Goal: Transaction & Acquisition: Purchase product/service

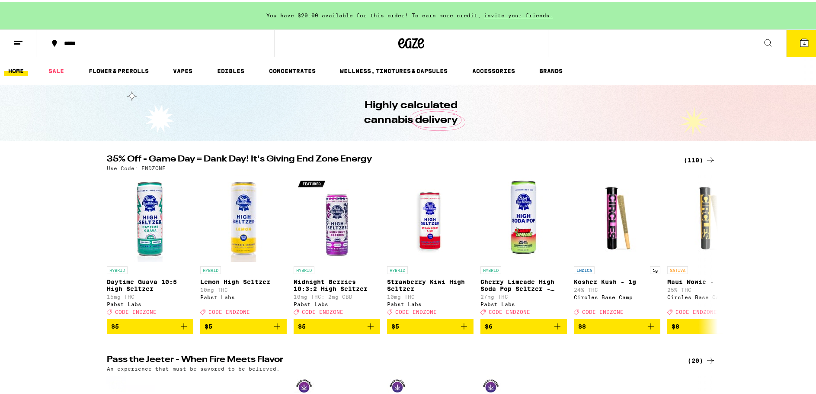
click at [692, 158] on div "(110)" at bounding box center [700, 158] width 32 height 10
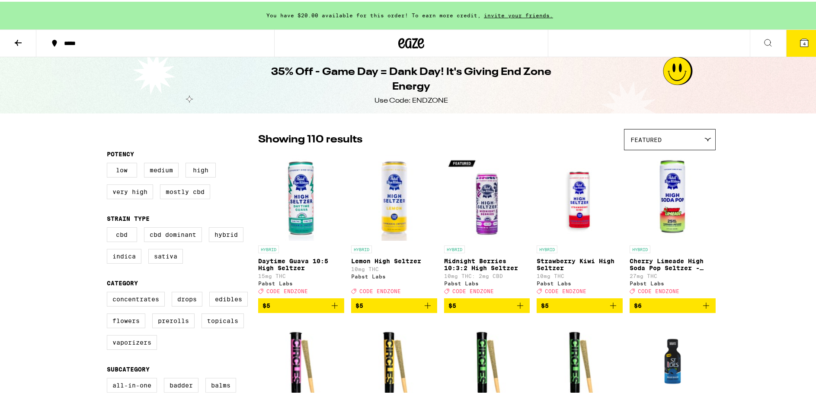
click at [803, 39] on span "4" at bounding box center [804, 41] width 3 height 5
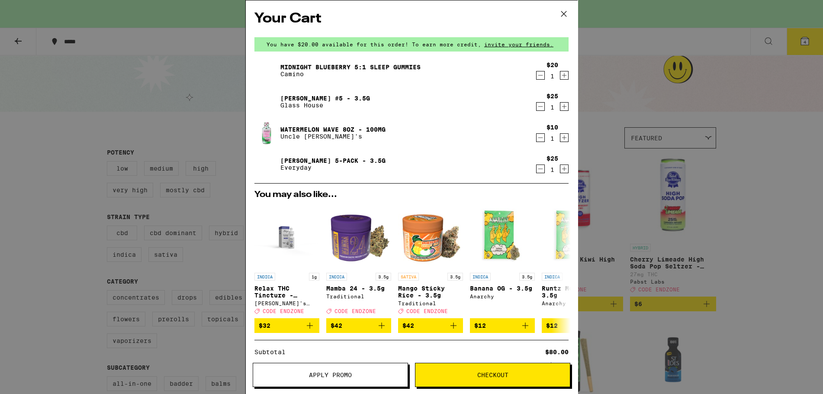
click at [536, 138] on icon "Decrement" at bounding box center [540, 137] width 8 height 10
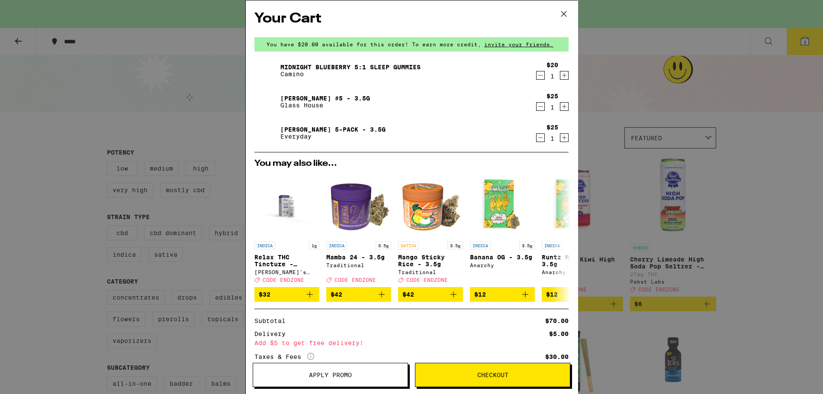
click at [536, 74] on icon "Decrement" at bounding box center [540, 75] width 8 height 10
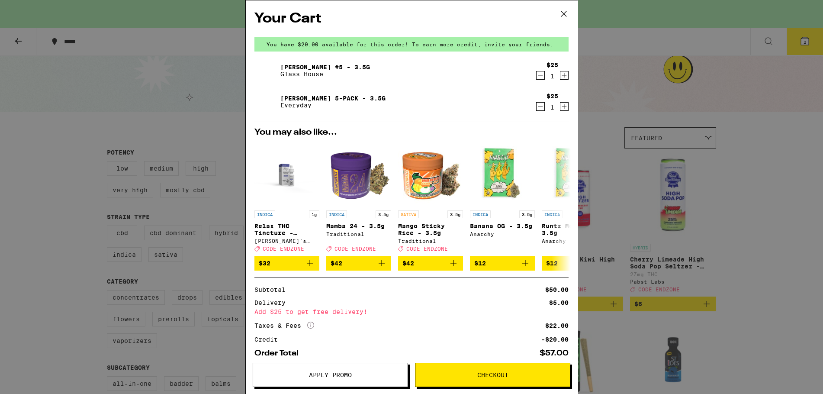
click at [536, 77] on icon "Decrement" at bounding box center [540, 75] width 8 height 10
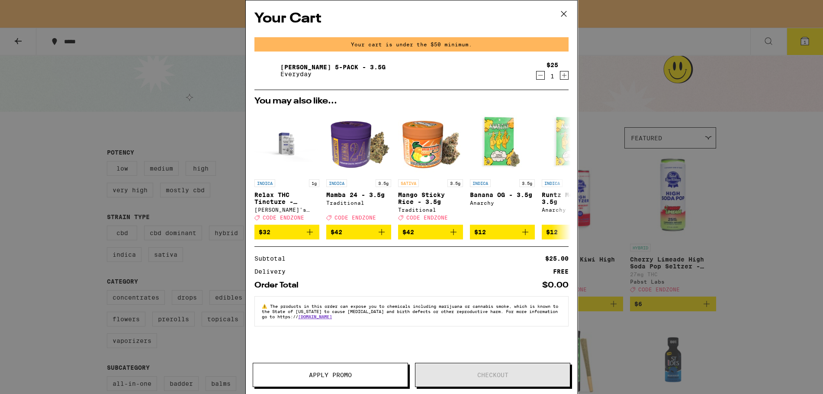
click at [563, 15] on icon at bounding box center [563, 13] width 13 height 13
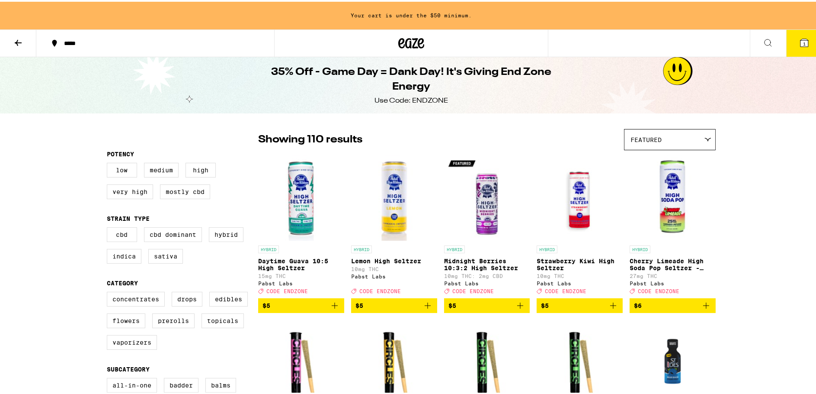
scroll to position [43, 0]
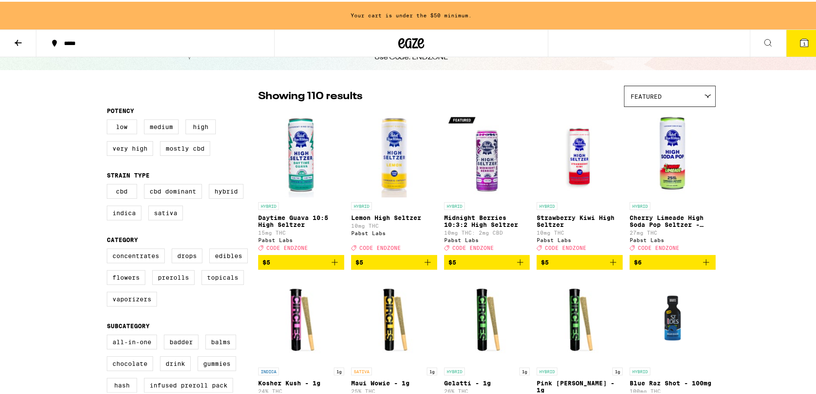
click at [668, 94] on div "Featured" at bounding box center [670, 94] width 91 height 20
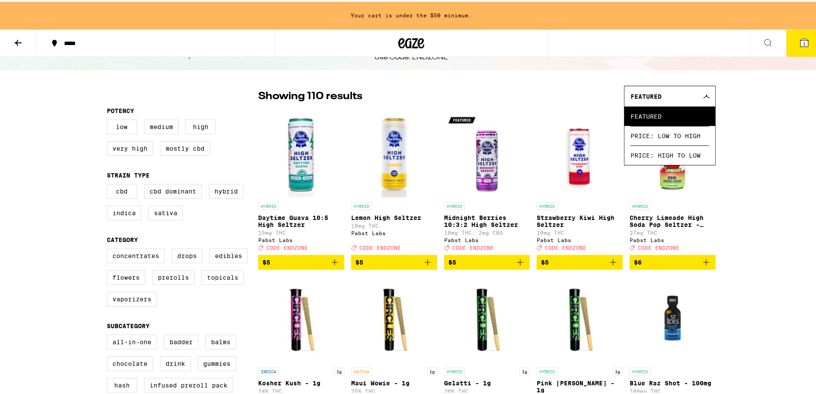
click at [668, 94] on div "Featured" at bounding box center [670, 94] width 91 height 20
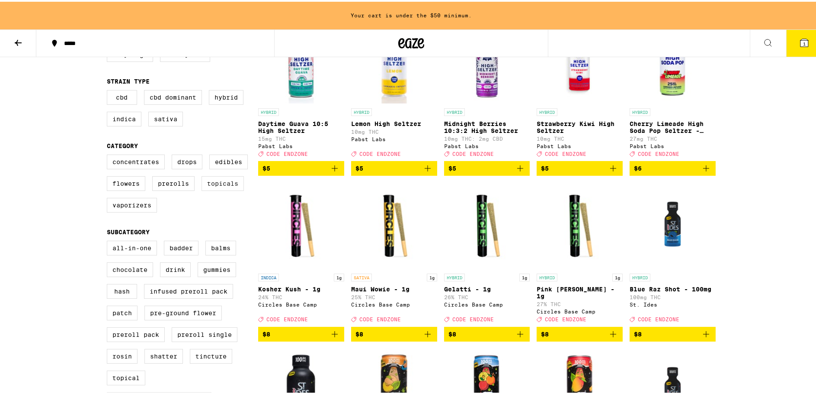
scroll to position [130, 0]
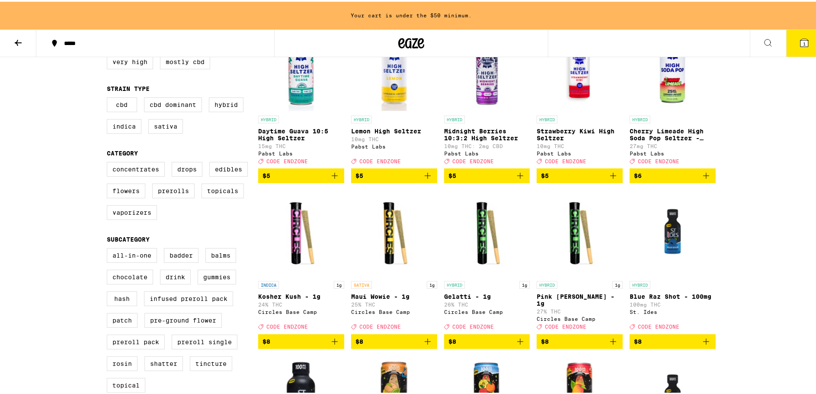
click at [22, 41] on icon at bounding box center [18, 41] width 10 height 10
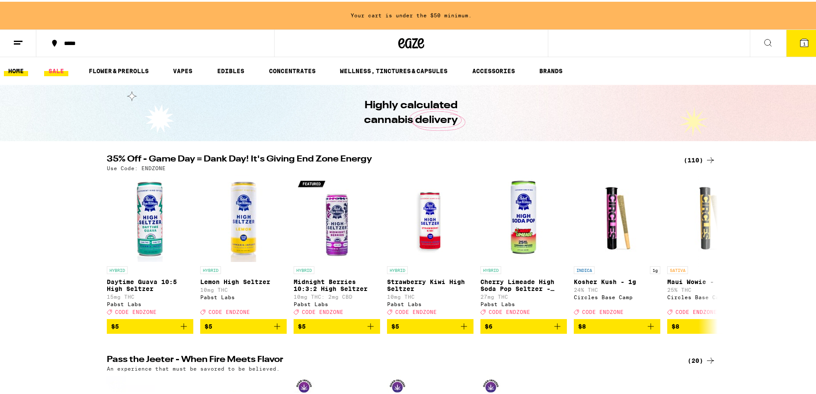
click at [56, 69] on link "SALE" at bounding box center [56, 69] width 24 height 10
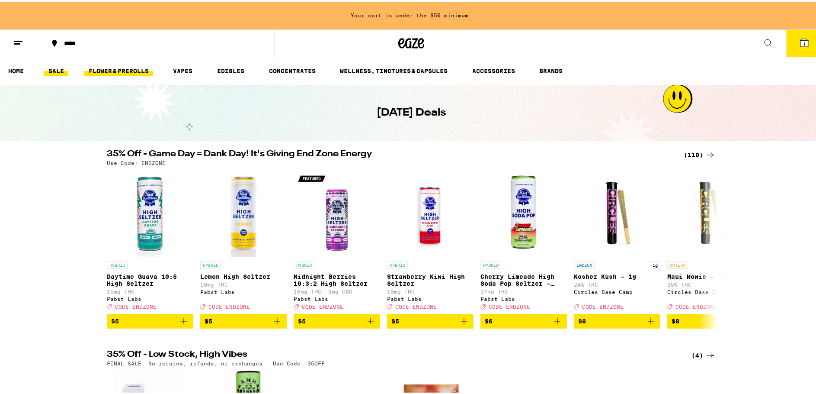
click at [115, 67] on link "FLOWER & PREROLLS" at bounding box center [118, 69] width 69 height 10
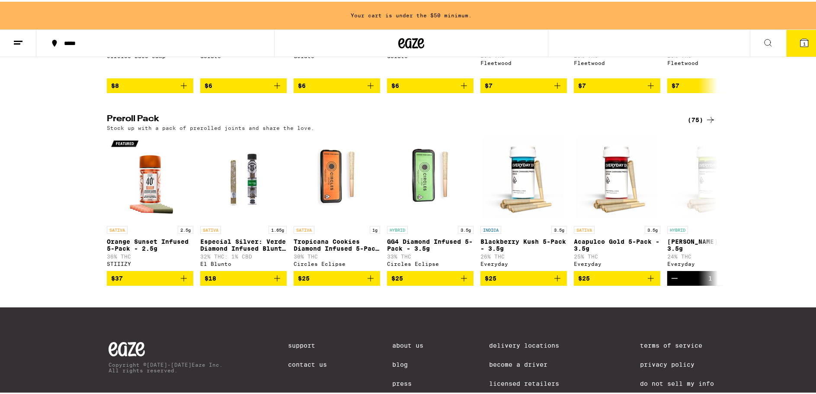
scroll to position [649, 0]
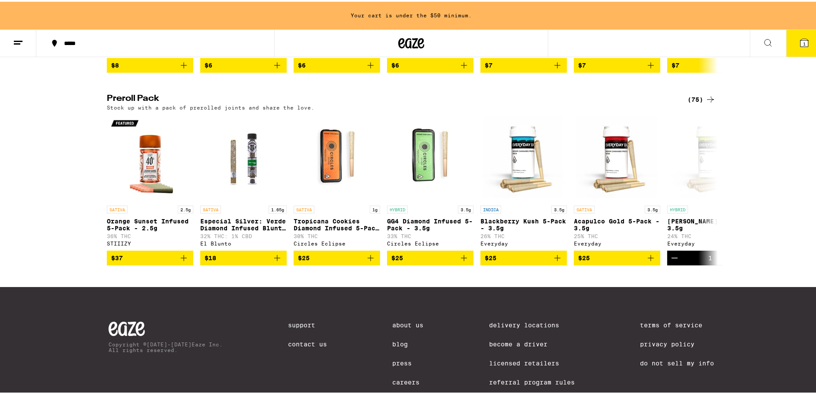
click at [692, 103] on div "(75)" at bounding box center [702, 98] width 28 height 10
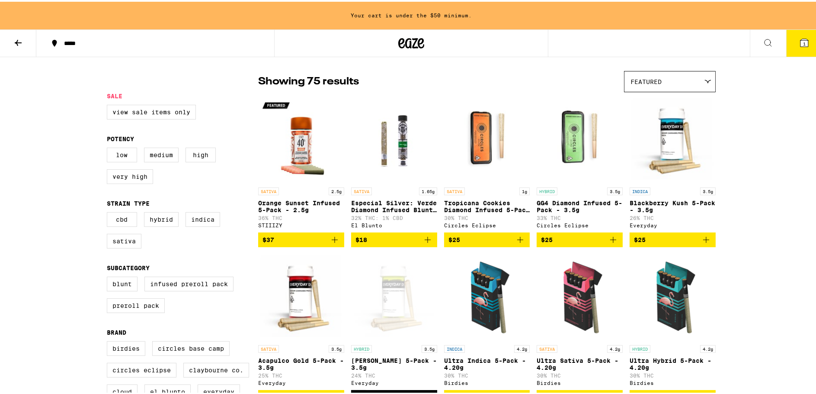
scroll to position [43, 0]
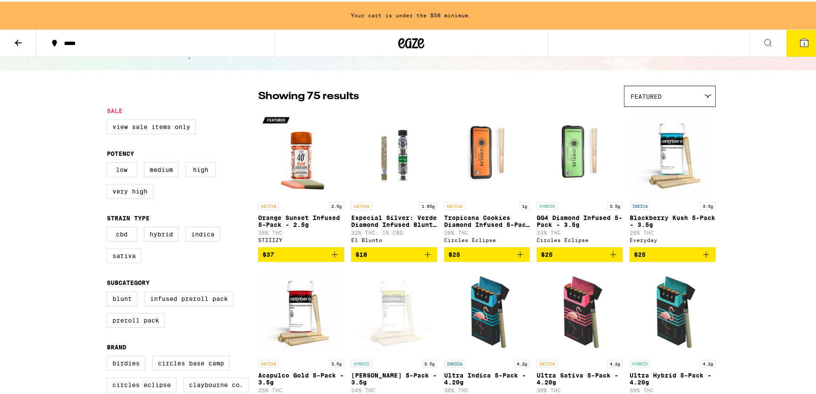
click at [661, 93] on div "Featured" at bounding box center [670, 94] width 91 height 20
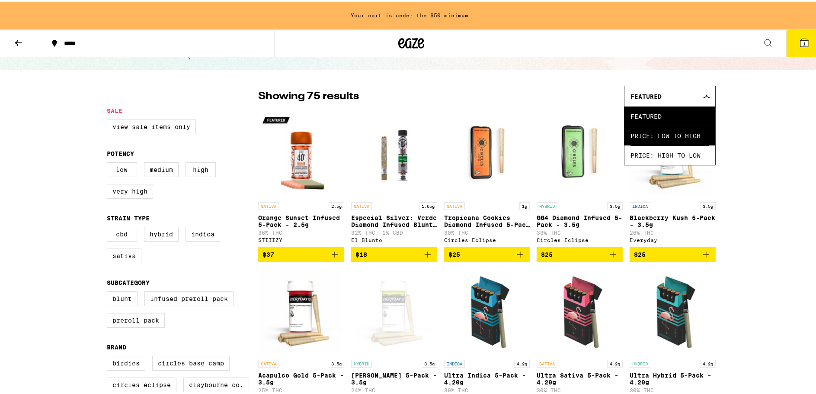
click at [668, 133] on span "Price: Low to High" at bounding box center [670, 133] width 79 height 19
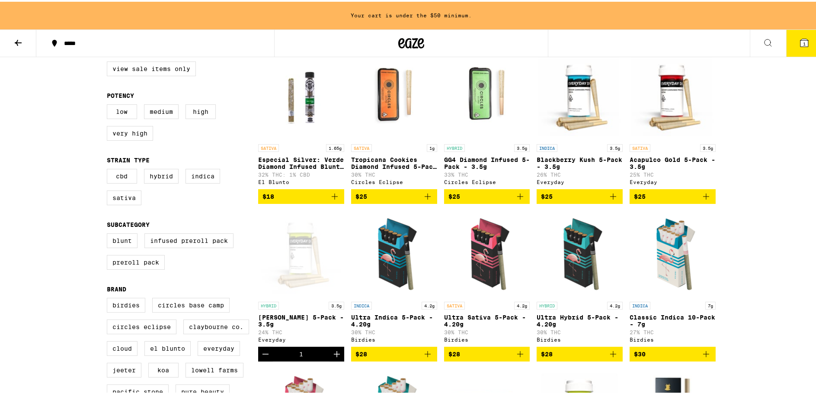
scroll to position [87, 0]
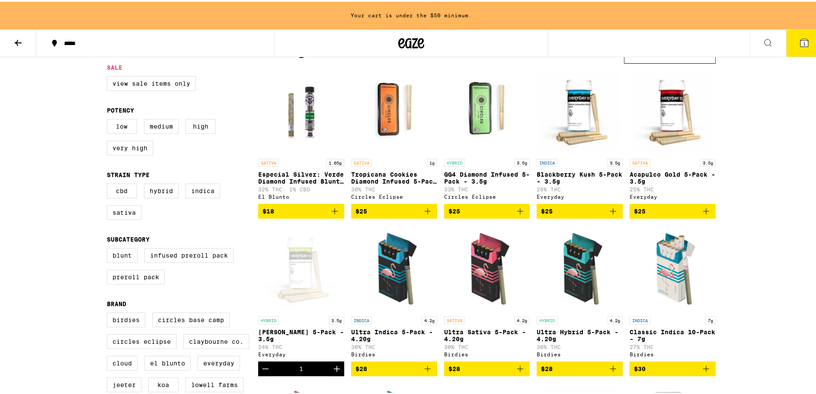
click at [470, 172] on p "GG4 Diamond Infused 5-Pack - 3.5g" at bounding box center [487, 176] width 86 height 14
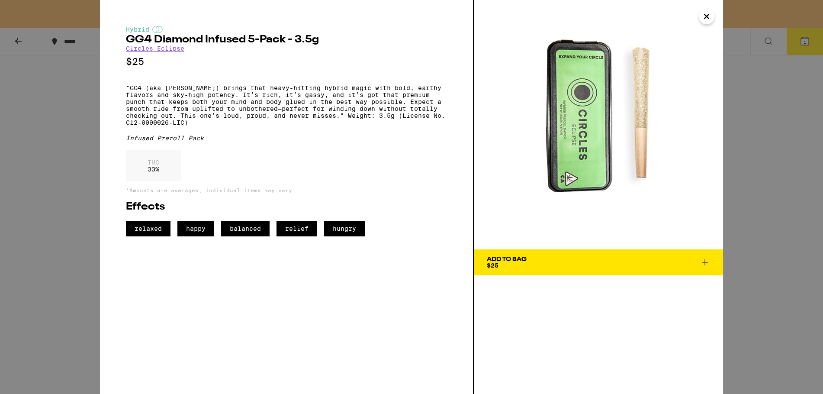
click at [704, 16] on icon "Close" at bounding box center [706, 16] width 10 height 13
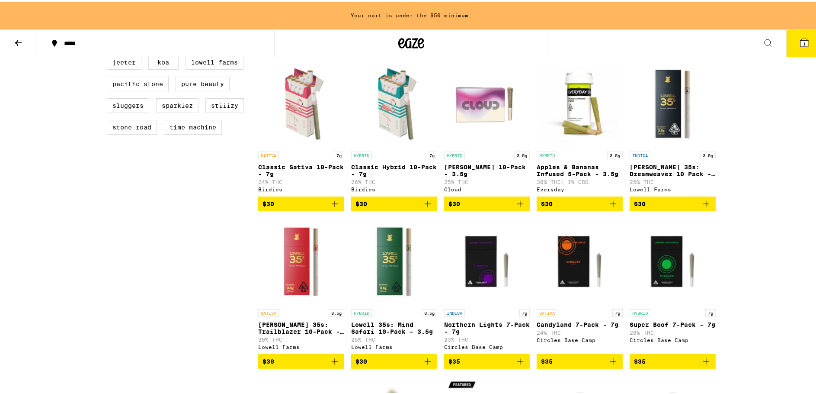
scroll to position [389, 0]
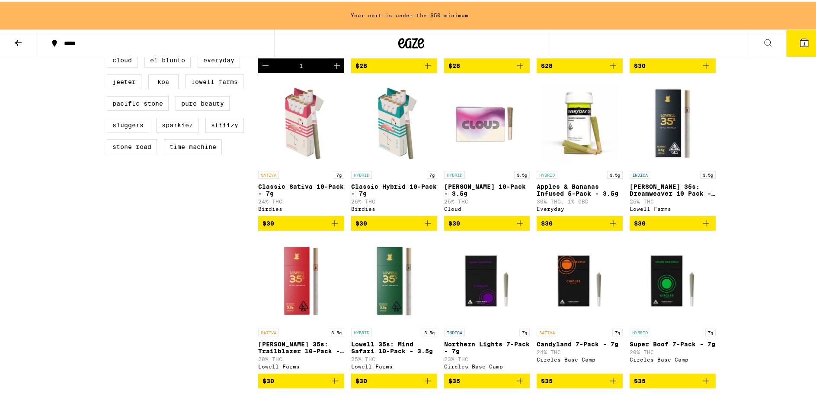
click at [577, 193] on p "Apples & Bananas Infused 5-Pack - 3.5g" at bounding box center [580, 188] width 86 height 14
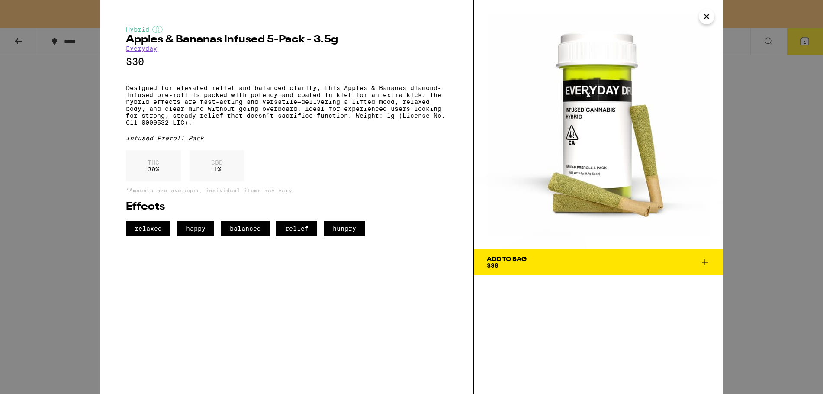
click at [702, 262] on icon at bounding box center [704, 262] width 10 height 10
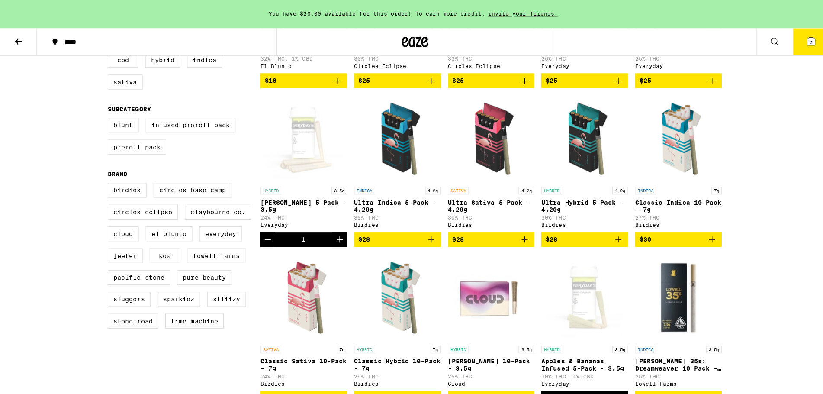
scroll to position [173, 0]
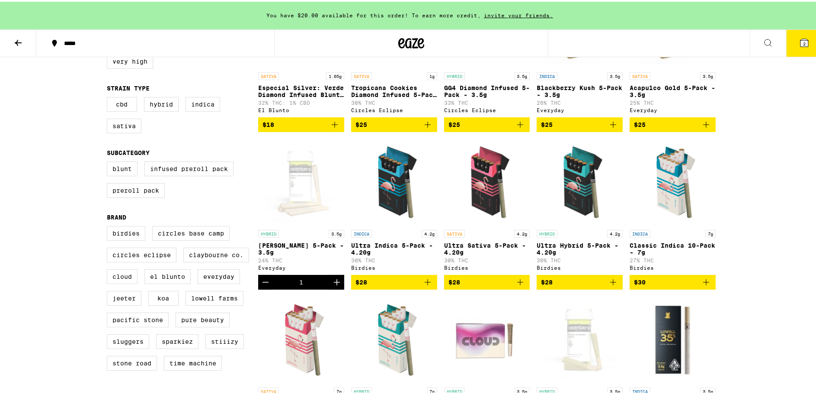
click at [801, 41] on icon at bounding box center [805, 41] width 8 height 8
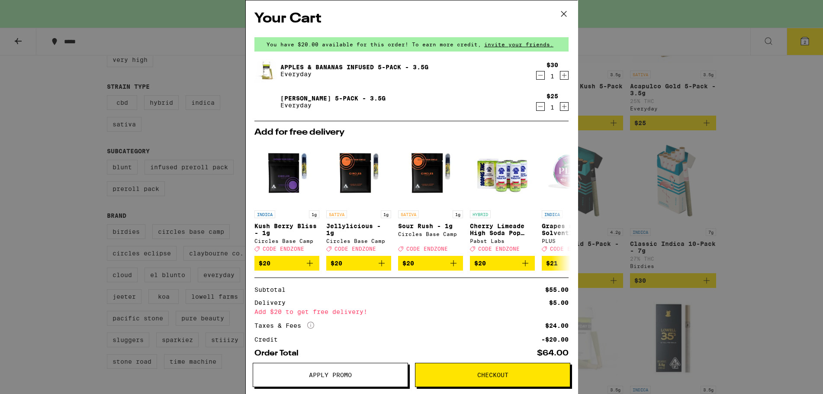
click at [301, 96] on link "[PERSON_NAME] 5-Pack - 3.5g" at bounding box center [332, 98] width 105 height 7
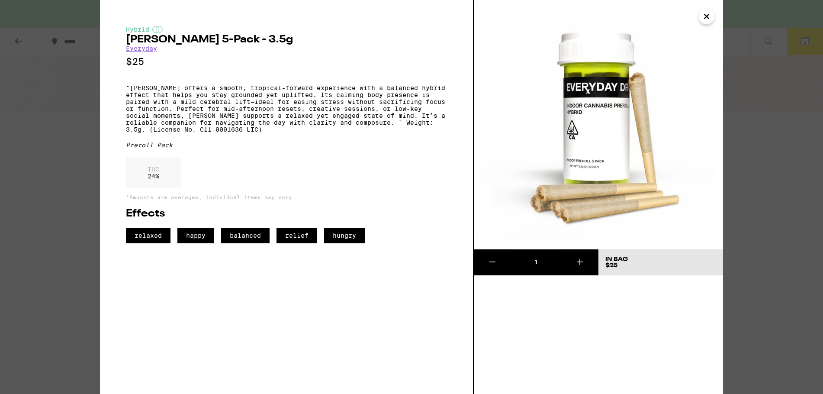
click at [707, 19] on icon "Close" at bounding box center [706, 16] width 10 height 13
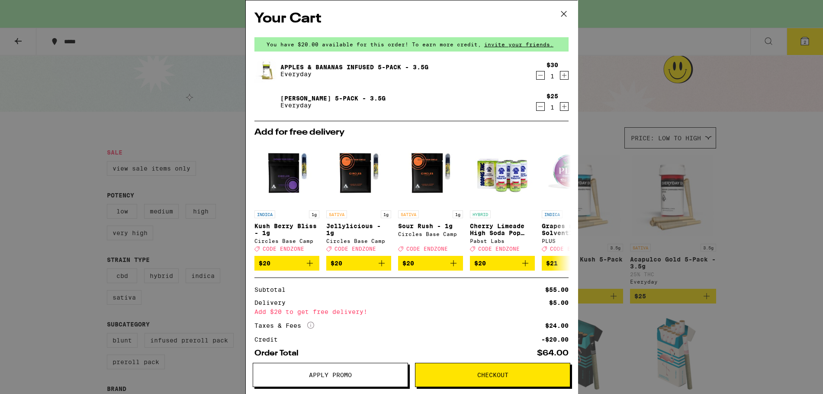
click at [538, 75] on icon "Decrement" at bounding box center [540, 75] width 5 height 0
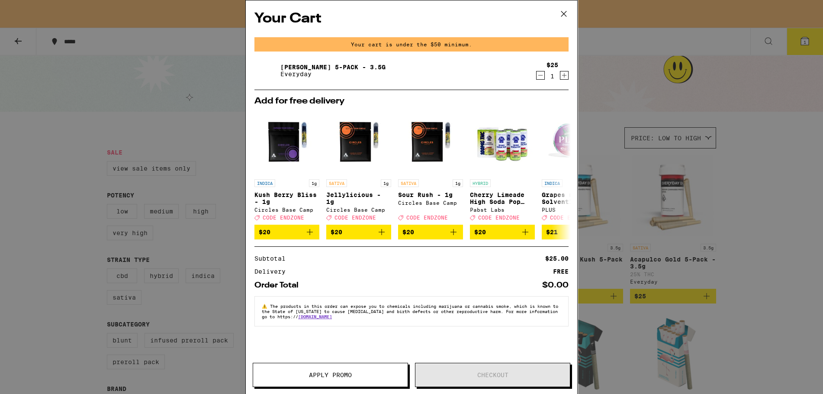
click at [563, 13] on icon at bounding box center [563, 13] width 5 height 5
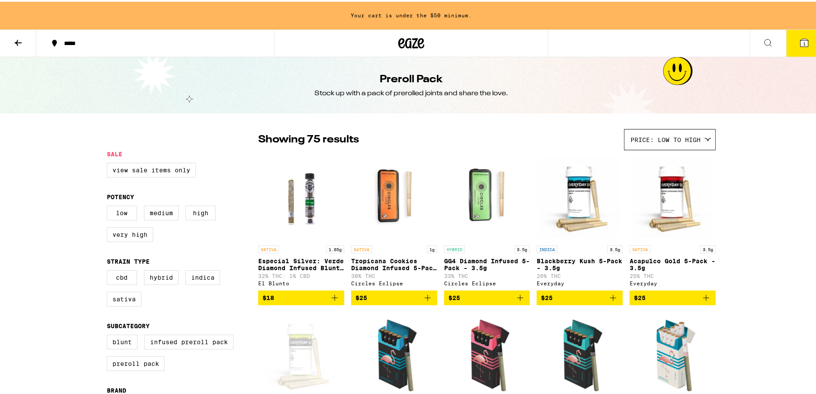
click at [17, 39] on icon at bounding box center [18, 41] width 10 height 10
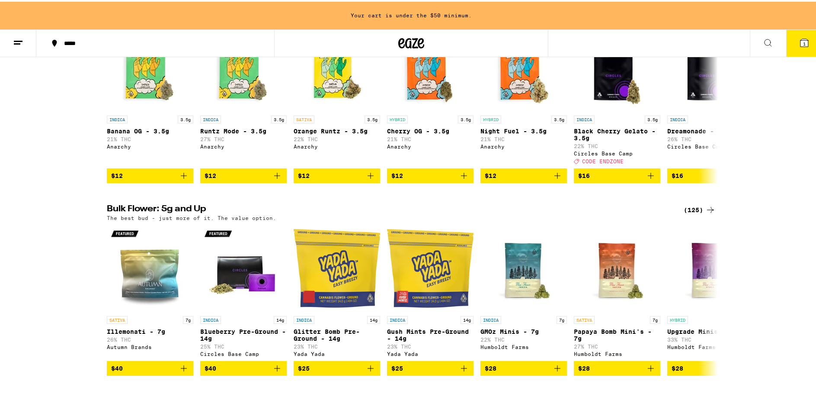
scroll to position [216, 0]
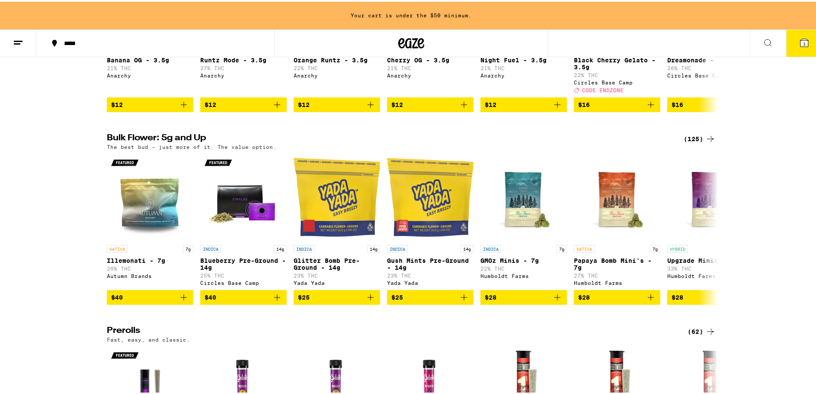
click at [687, 142] on div "(125)" at bounding box center [700, 137] width 32 height 10
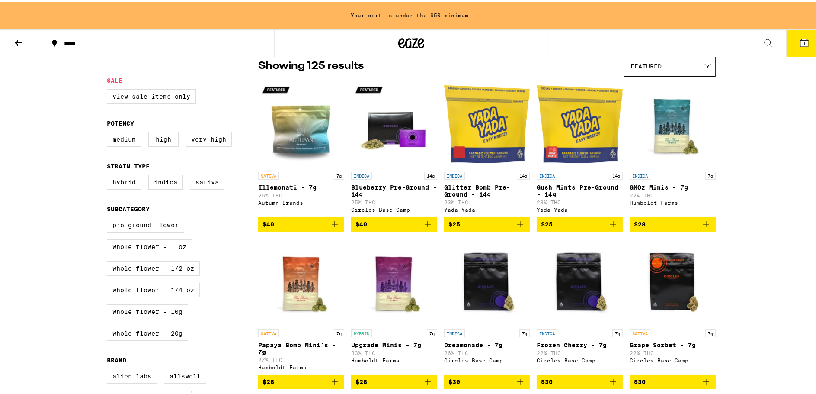
scroll to position [87, 0]
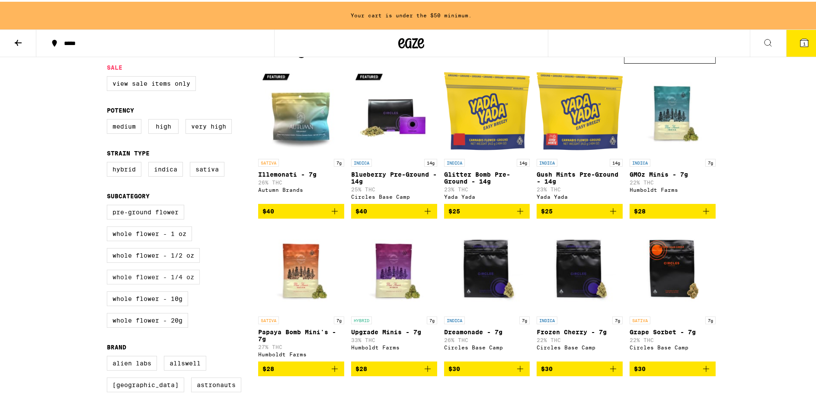
click at [141, 282] on label "Whole Flower - 1/4 oz" at bounding box center [153, 275] width 93 height 15
click at [109, 205] on input "Whole Flower - 1/4 oz" at bounding box center [109, 204] width 0 height 0
checkbox input "true"
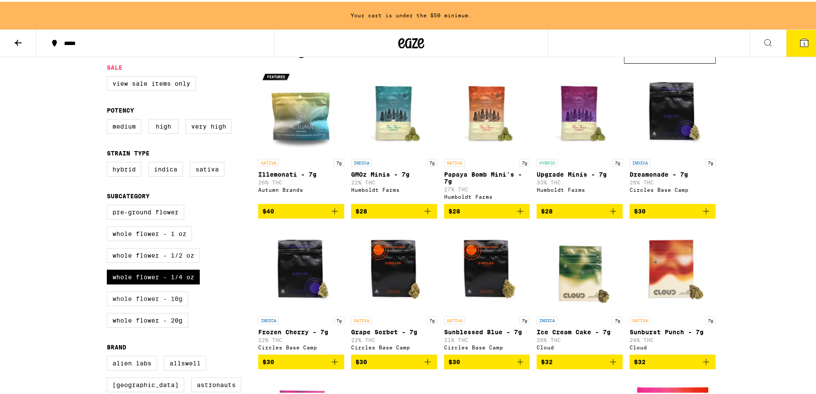
click at [141, 304] on label "Whole Flower - 10g" at bounding box center [147, 296] width 81 height 15
click at [109, 205] on input "Whole Flower - 10g" at bounding box center [109, 204] width 0 height 0
checkbox input "true"
click at [117, 172] on label "Hybrid" at bounding box center [124, 167] width 35 height 15
click at [109, 162] on input "Hybrid" at bounding box center [109, 161] width 0 height 0
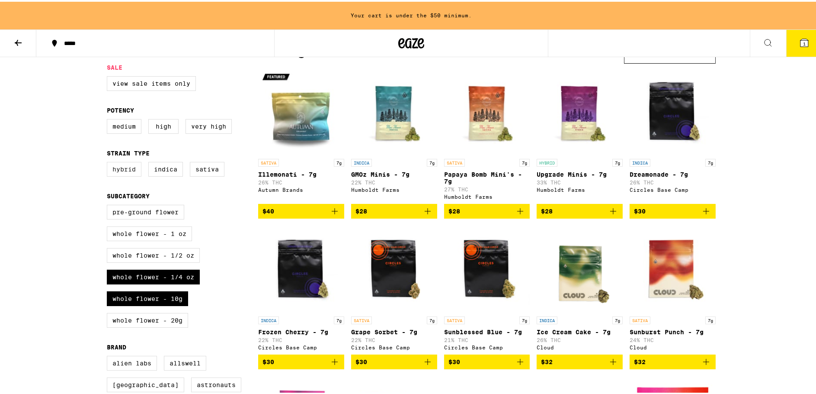
checkbox input "true"
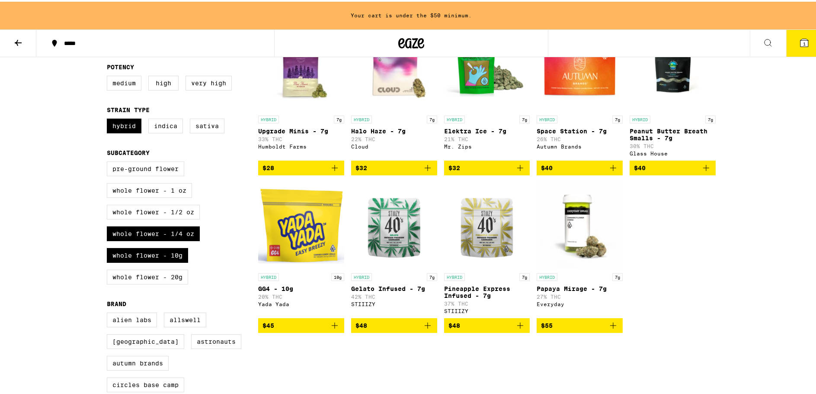
scroll to position [87, 0]
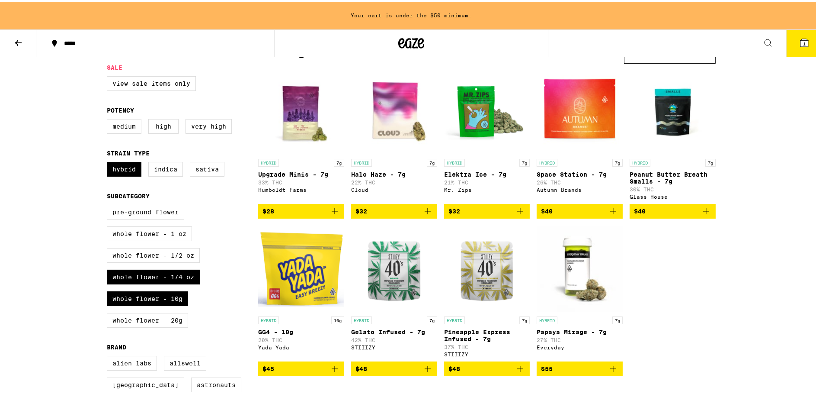
click at [296, 113] on img "Open page for Upgrade Minis - 7g from Humboldt Farms" at bounding box center [301, 109] width 86 height 87
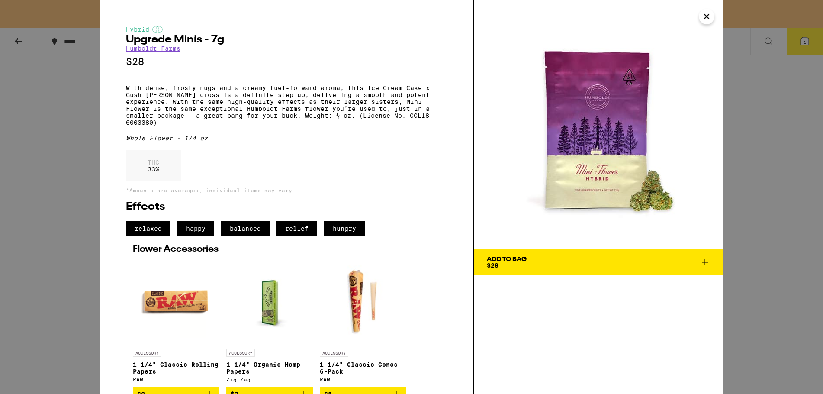
click at [692, 264] on span "Add To Bag $28" at bounding box center [598, 262] width 223 height 12
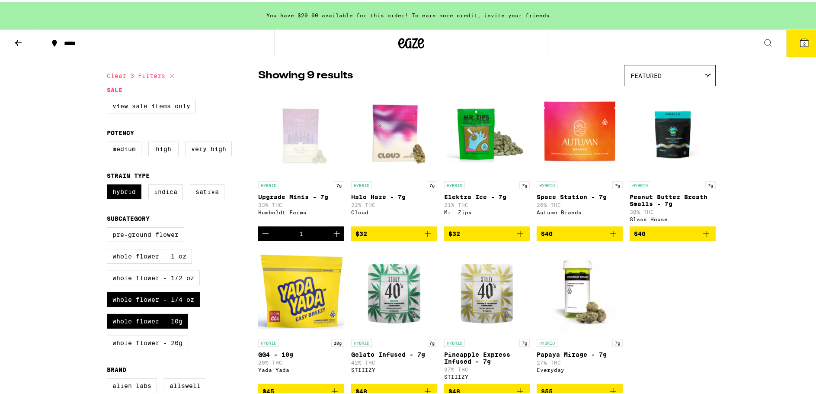
scroll to position [43, 0]
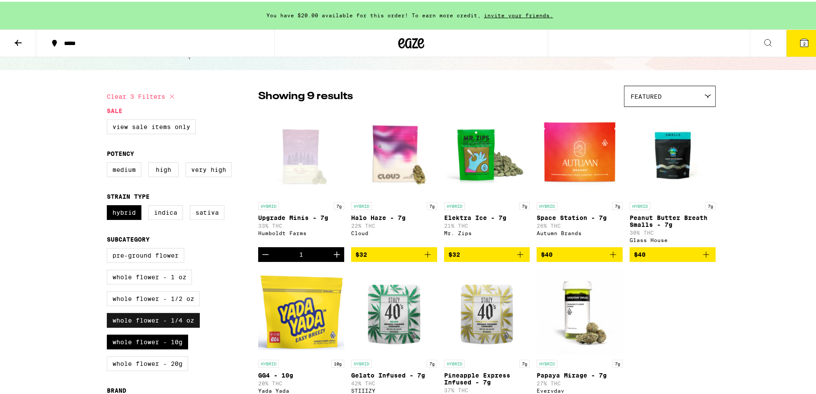
click at [165, 326] on label "Whole Flower - 1/4 oz" at bounding box center [153, 318] width 93 height 15
click at [109, 248] on input "Whole Flower - 1/4 oz" at bounding box center [109, 247] width 0 height 0
checkbox input "false"
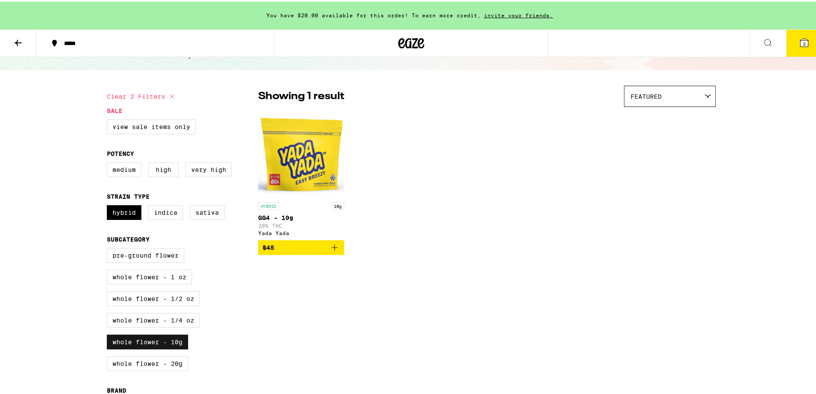
click at [164, 347] on label "Whole Flower - 10g" at bounding box center [147, 340] width 81 height 15
click at [109, 248] on input "Whole Flower - 10g" at bounding box center [109, 247] width 0 height 0
checkbox input "false"
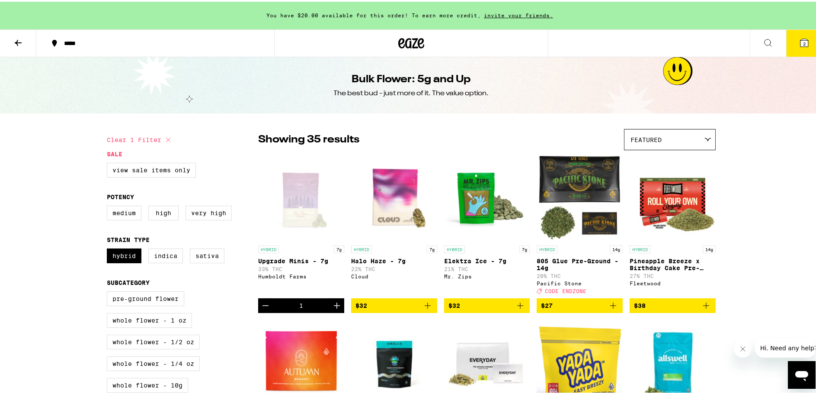
click at [166, 139] on icon at bounding box center [168, 138] width 4 height 4
checkbox input "false"
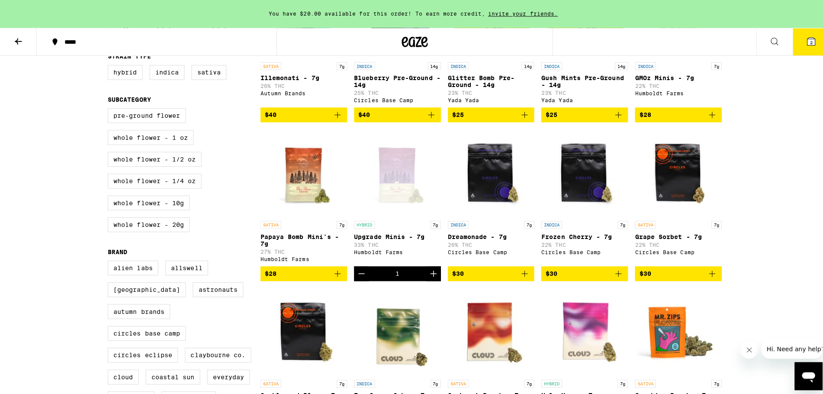
scroll to position [173, 0]
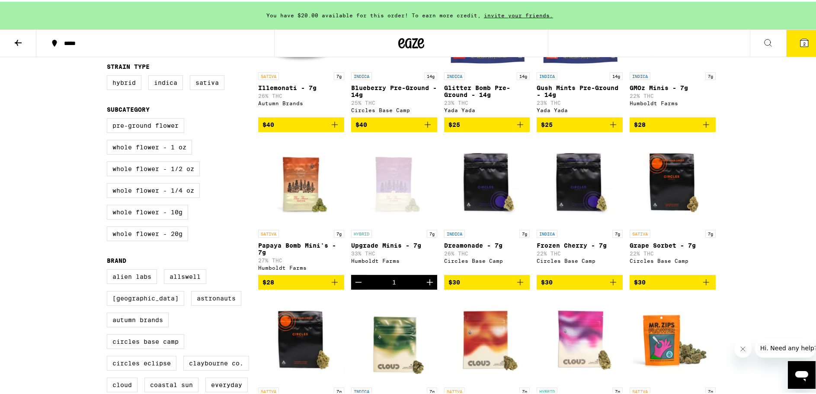
click at [786, 51] on button "2" at bounding box center [804, 41] width 36 height 27
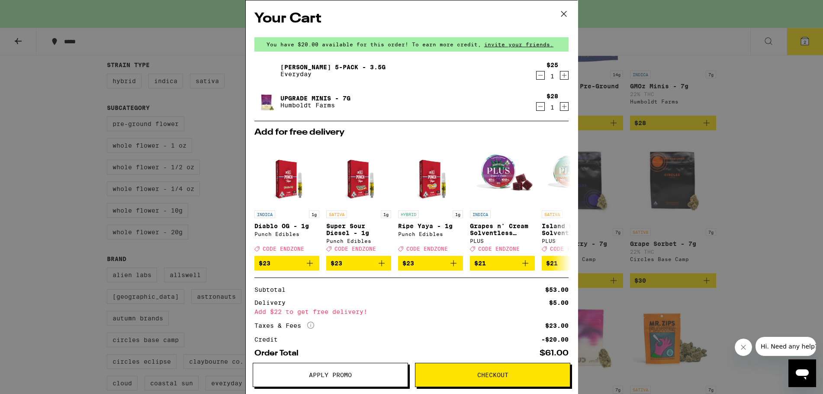
click at [319, 98] on link "Upgrade Minis - 7g" at bounding box center [315, 98] width 70 height 7
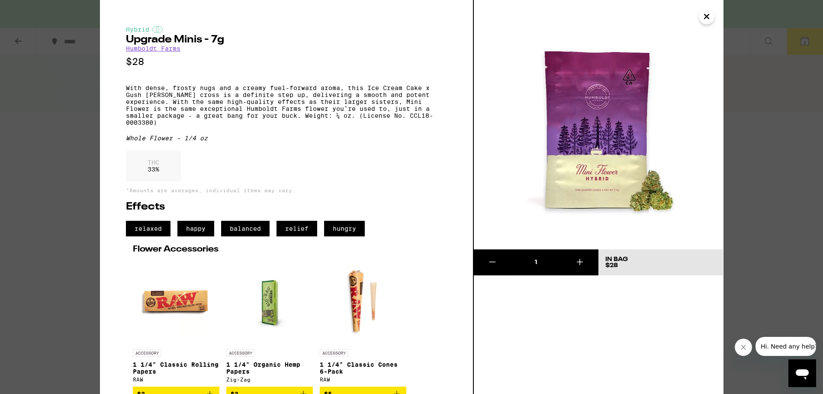
drag, startPoint x: 705, startPoint y: 17, endPoint x: 735, endPoint y: 26, distance: 31.5
click at [705, 17] on icon "Close" at bounding box center [706, 16] width 4 height 4
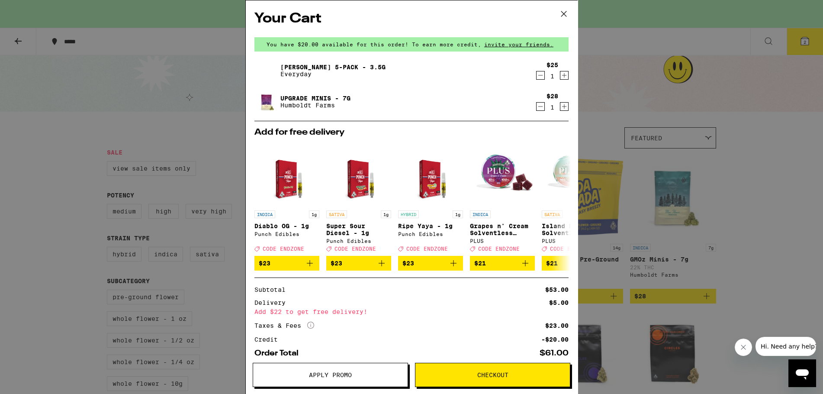
click at [562, 13] on icon at bounding box center [563, 13] width 13 height 13
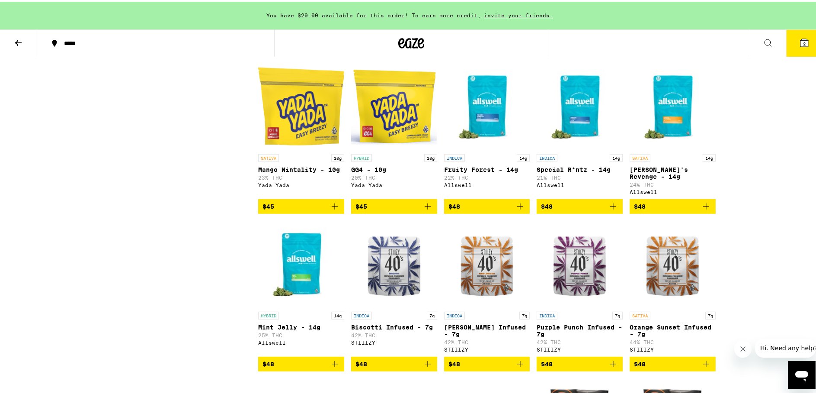
scroll to position [1254, 0]
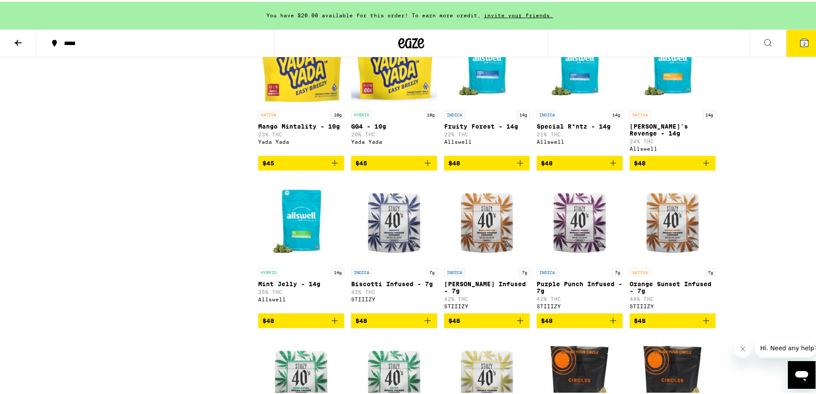
click at [357, 128] on p "GG4 - 10g" at bounding box center [394, 124] width 86 height 7
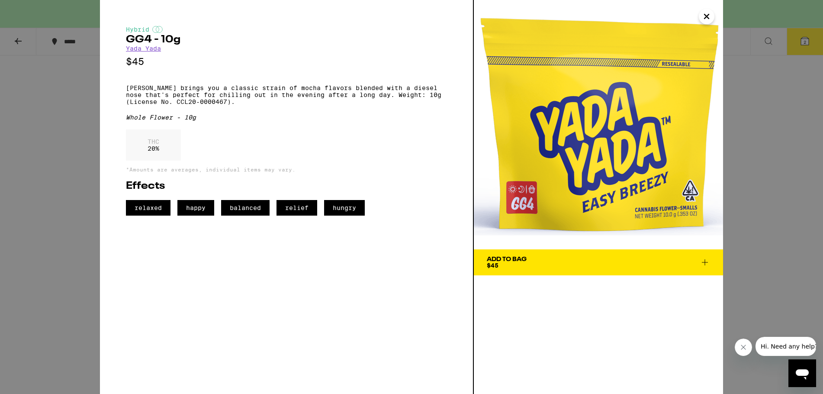
click at [705, 14] on icon "Close" at bounding box center [706, 16] width 10 height 13
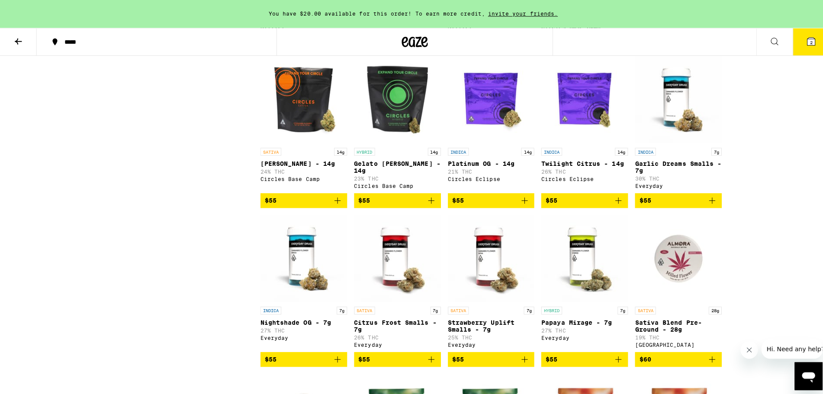
scroll to position [1730, 0]
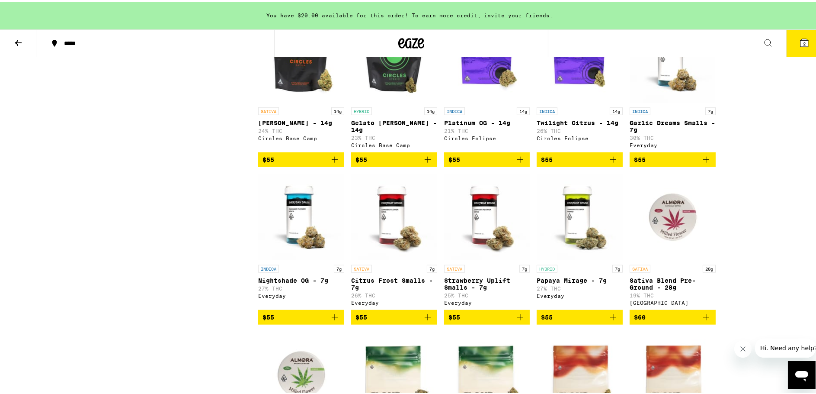
click at [389, 97] on img "Open page for Gelato Runtz - 14g from Circles Base Camp" at bounding box center [394, 58] width 86 height 87
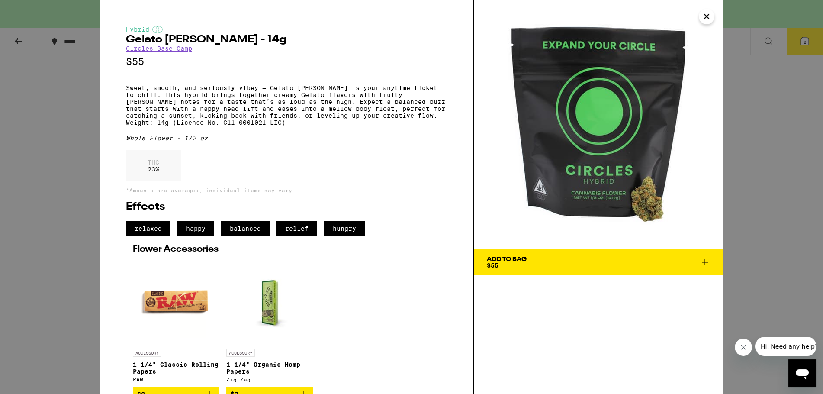
click at [707, 19] on icon "Close" at bounding box center [706, 16] width 10 height 13
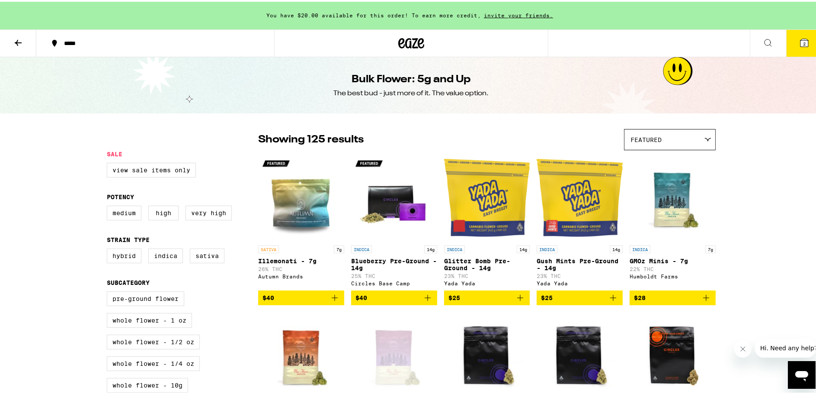
click at [13, 40] on icon at bounding box center [18, 41] width 10 height 10
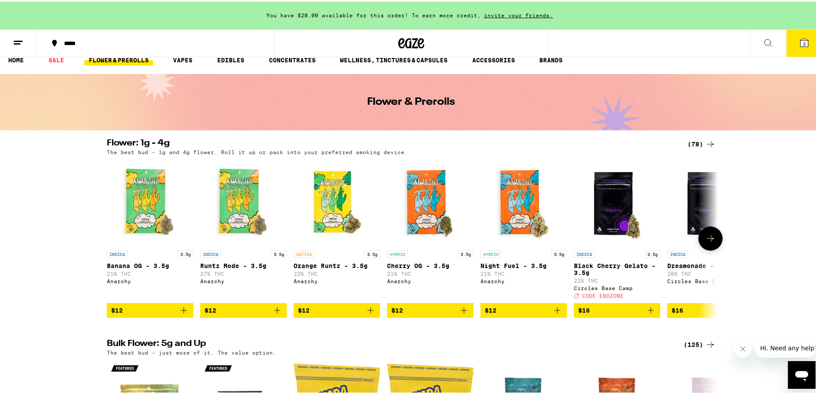
scroll to position [43, 0]
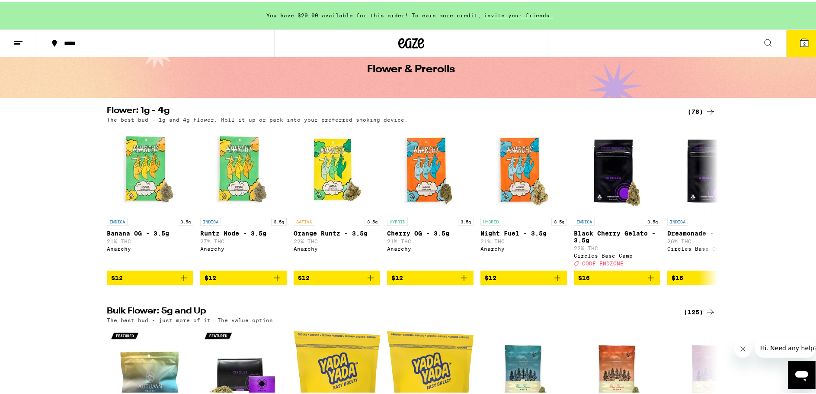
click at [698, 108] on div "(78)" at bounding box center [702, 110] width 28 height 10
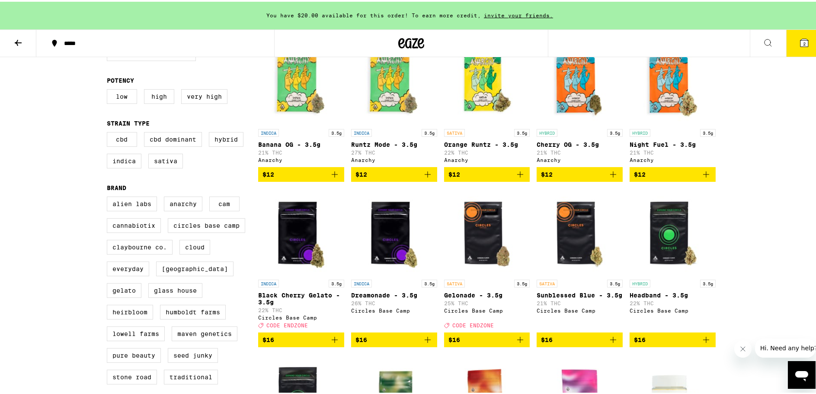
scroll to position [130, 0]
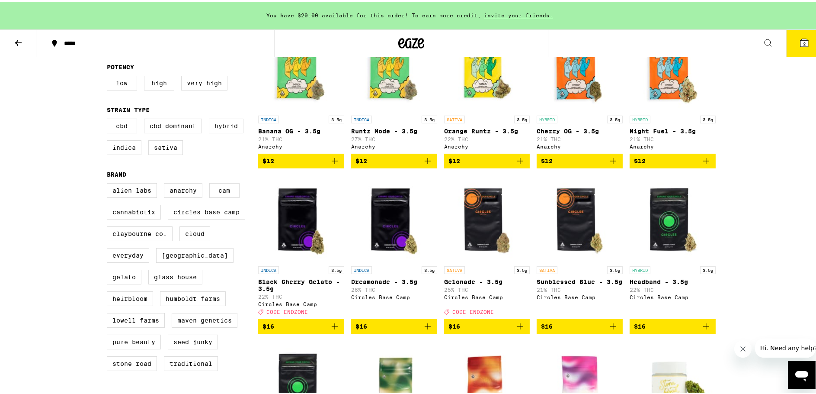
click at [225, 127] on label "Hybrid" at bounding box center [226, 124] width 35 height 15
click at [109, 119] on input "Hybrid" at bounding box center [109, 118] width 0 height 0
checkbox input "true"
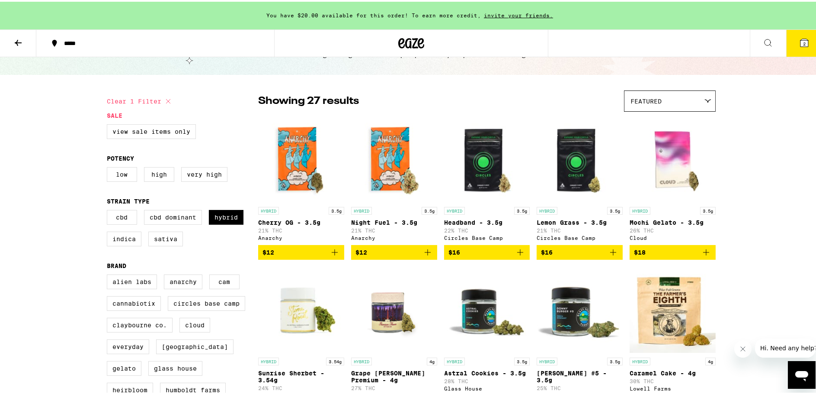
scroll to position [43, 0]
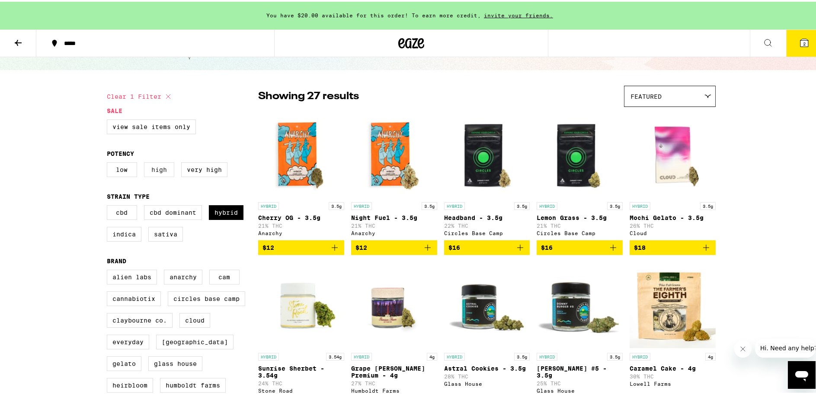
click at [144, 171] on label "High" at bounding box center [159, 167] width 30 height 15
click at [109, 162] on input "High" at bounding box center [109, 162] width 0 height 0
checkbox input "true"
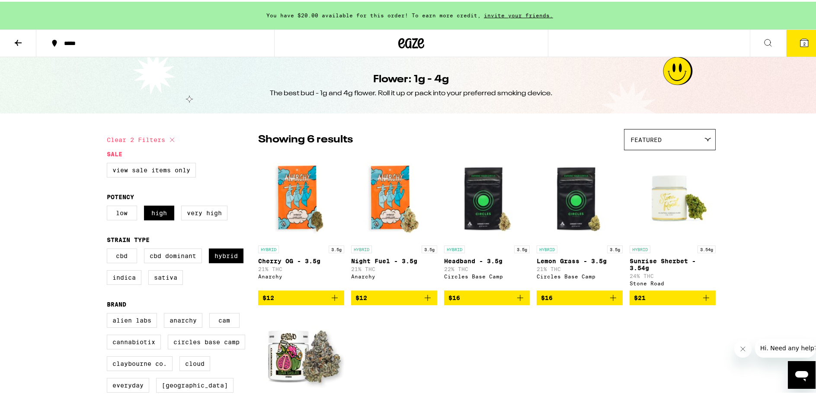
click at [21, 41] on icon at bounding box center [18, 41] width 10 height 10
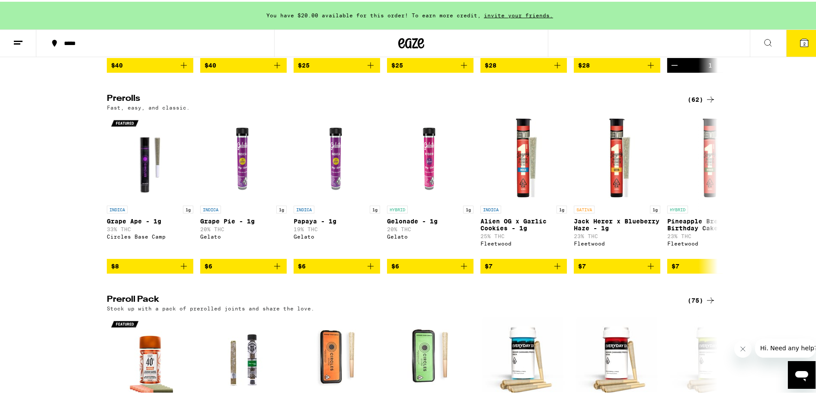
scroll to position [476, 0]
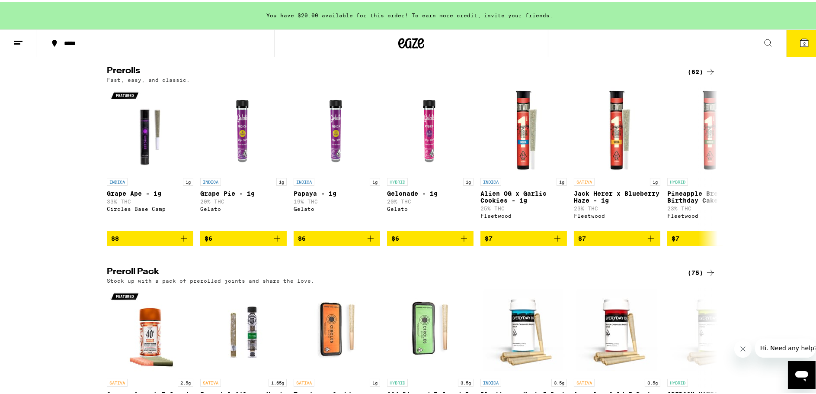
click at [698, 276] on div "(75)" at bounding box center [702, 271] width 28 height 10
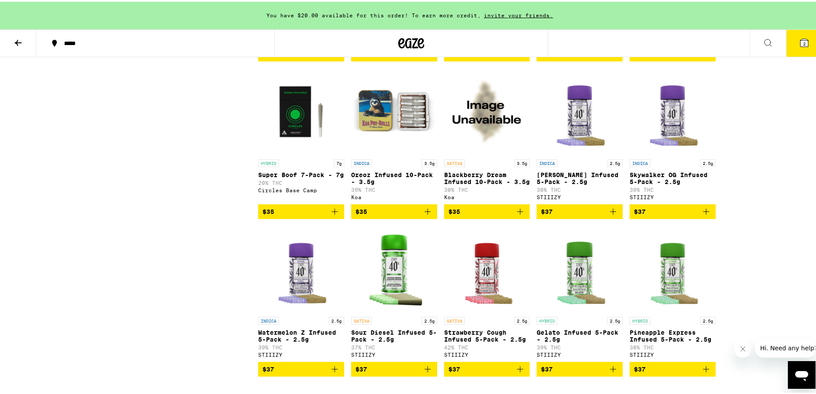
scroll to position [735, 0]
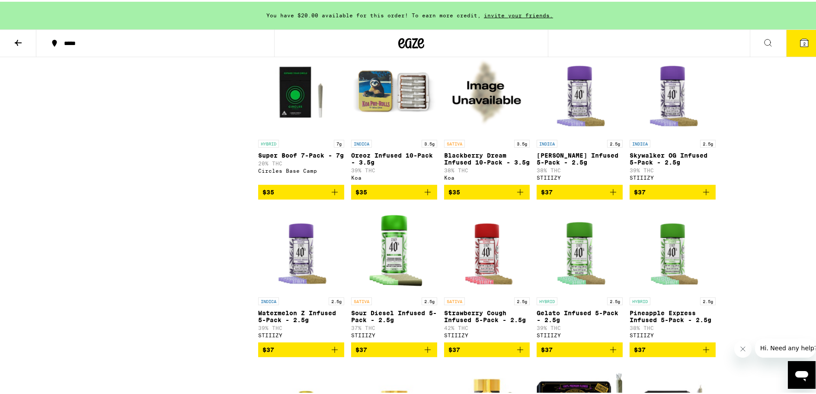
click at [292, 110] on img "Open page for Super Boof 7-Pack - 7g from Circles Base Camp" at bounding box center [301, 90] width 86 height 87
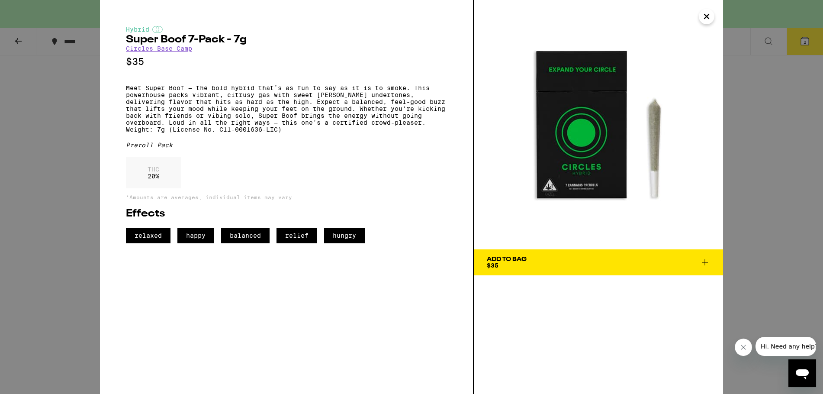
click at [708, 19] on icon "Close" at bounding box center [706, 16] width 10 height 13
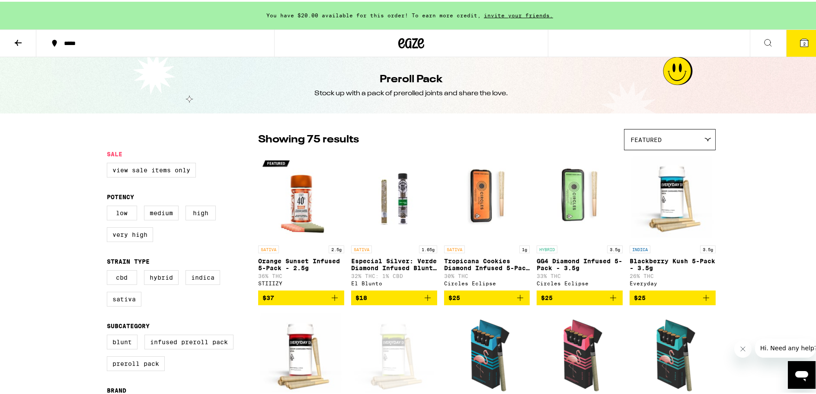
click at [16, 42] on icon at bounding box center [18, 41] width 10 height 10
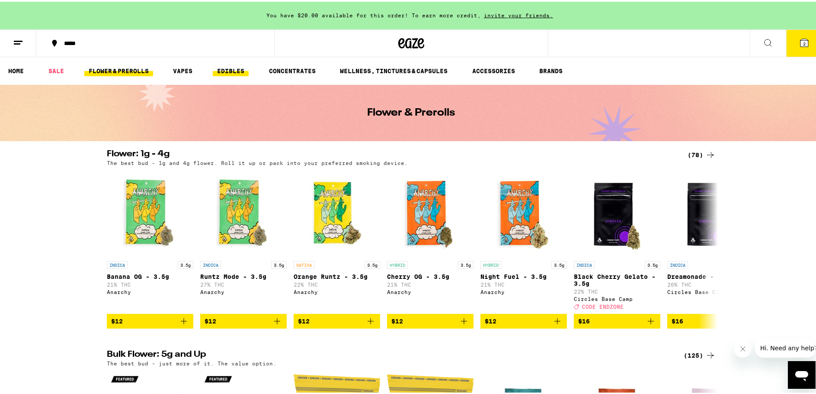
click at [231, 67] on link "EDIBLES" at bounding box center [231, 69] width 36 height 10
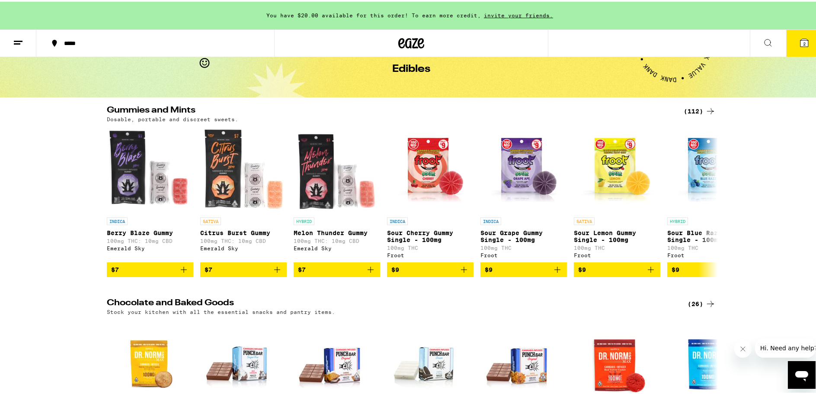
scroll to position [43, 0]
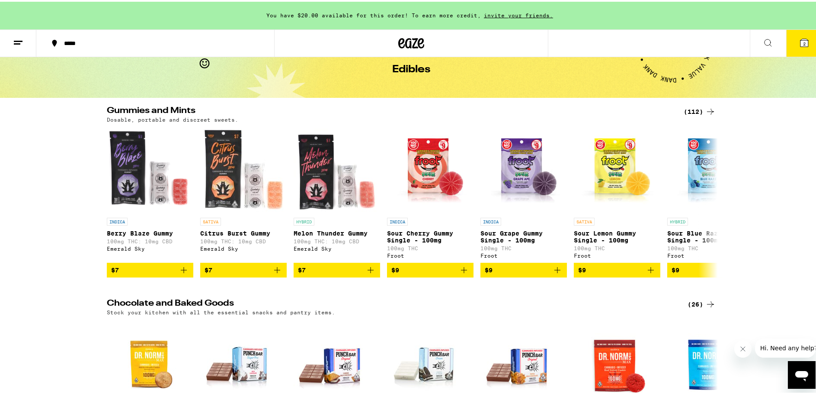
click at [687, 109] on div "(112)" at bounding box center [700, 110] width 32 height 10
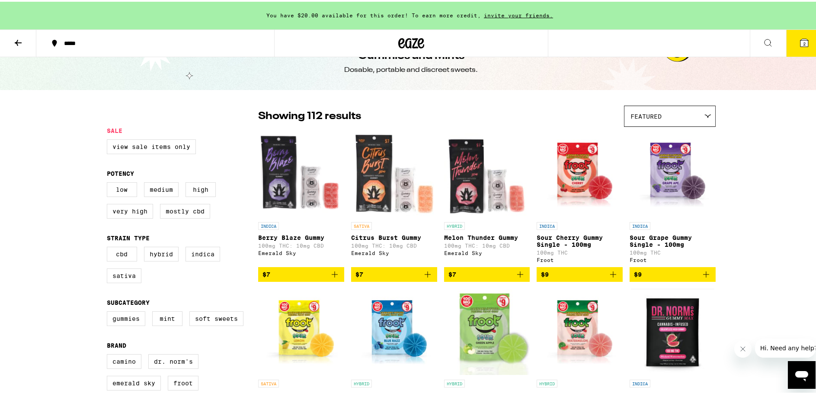
scroll to position [43, 0]
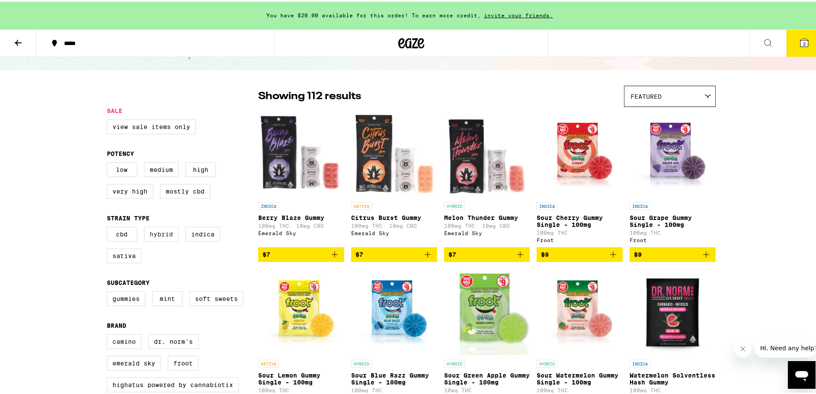
click at [161, 236] on label "Hybrid" at bounding box center [161, 232] width 35 height 15
click at [109, 227] on input "Hybrid" at bounding box center [109, 226] width 0 height 0
checkbox input "true"
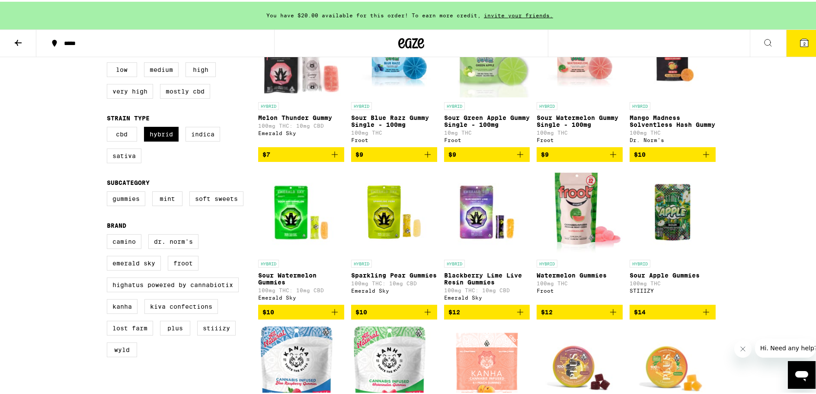
scroll to position [173, 0]
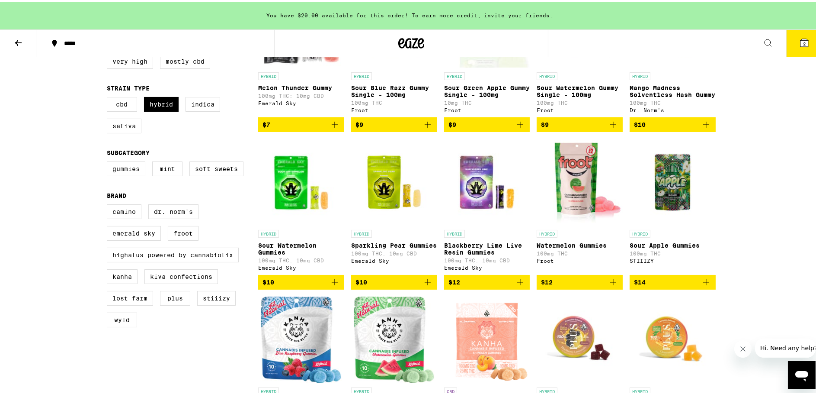
click at [116, 174] on label "Gummies" at bounding box center [126, 167] width 38 height 15
click at [109, 161] on input "Gummies" at bounding box center [109, 161] width 0 height 0
checkbox input "true"
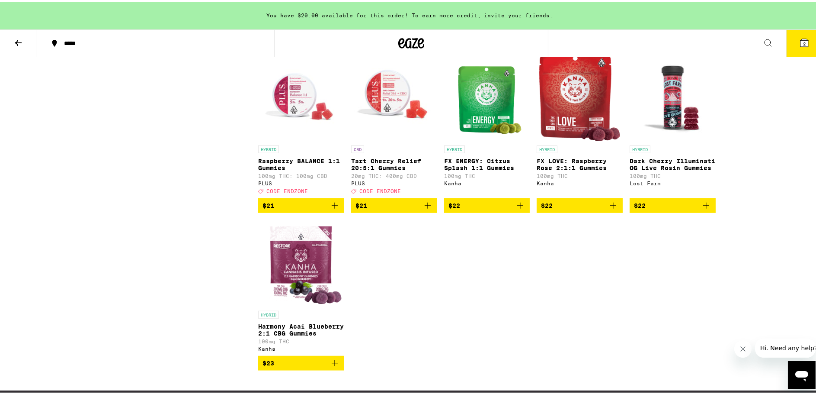
scroll to position [1211, 0]
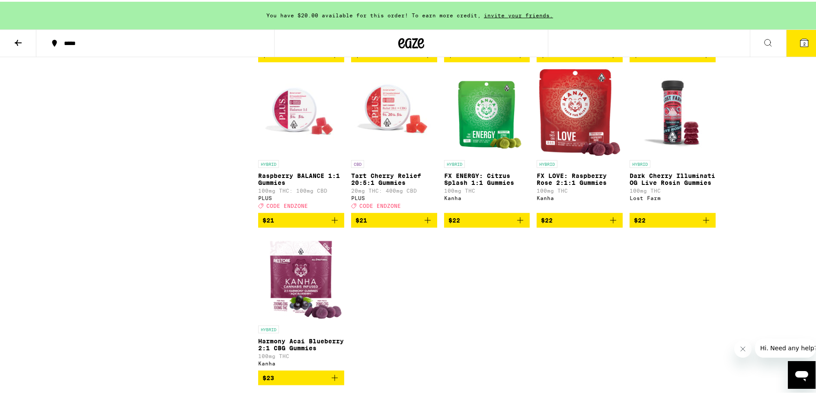
click at [662, 184] on p "Dark Cherry Illuminati OG Live Rosin Gummies" at bounding box center [673, 177] width 86 height 14
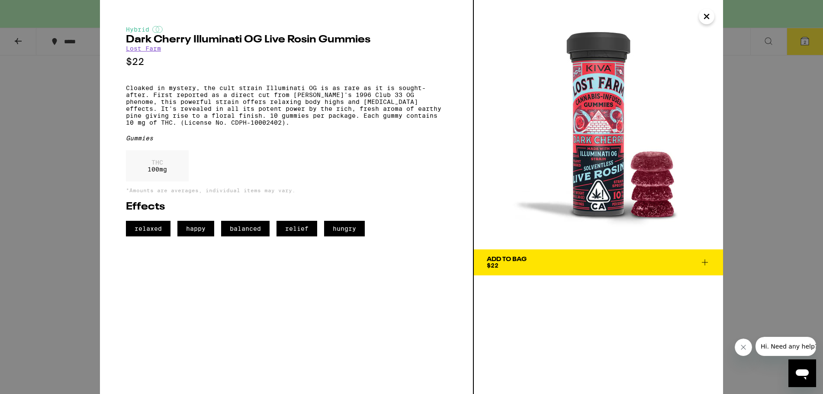
click at [703, 259] on icon at bounding box center [704, 262] width 10 height 10
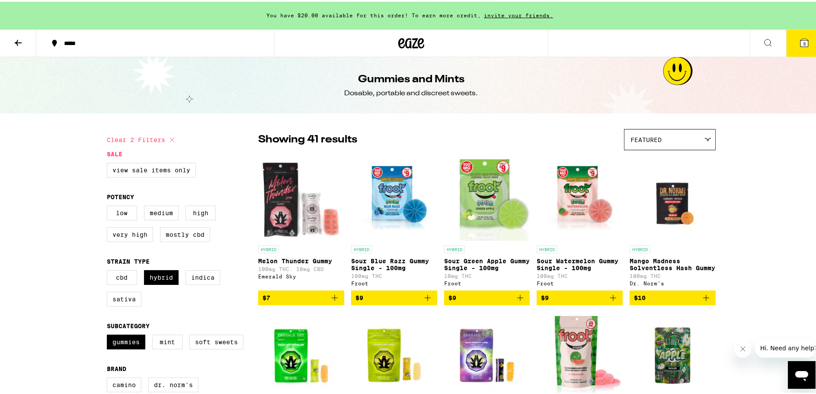
click at [16, 39] on icon at bounding box center [18, 41] width 10 height 10
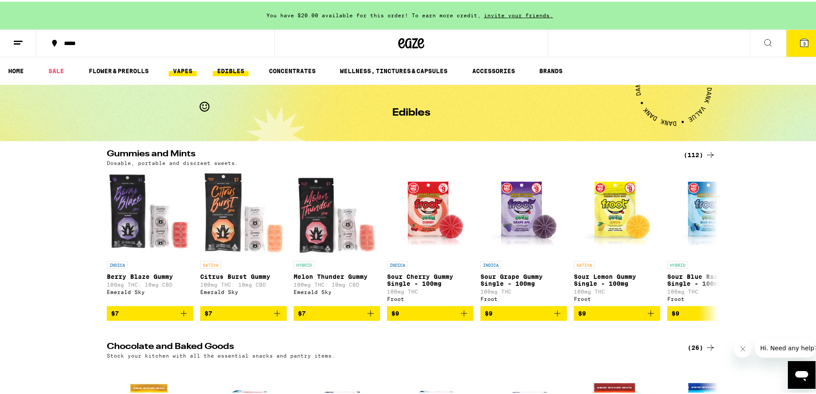
click at [183, 69] on link "VAPES" at bounding box center [183, 69] width 28 height 10
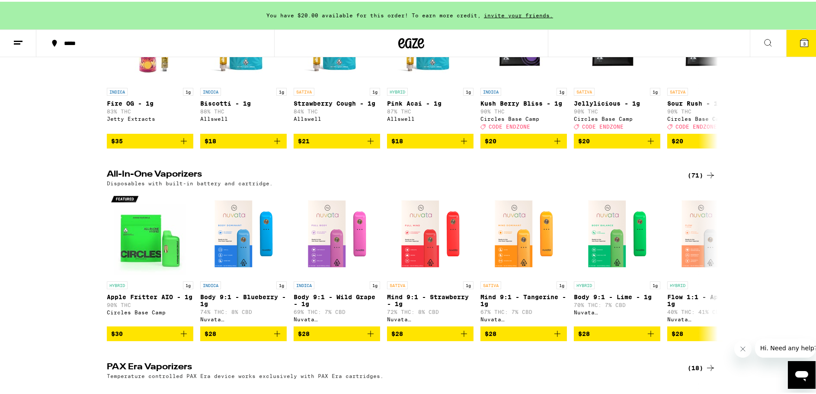
scroll to position [216, 0]
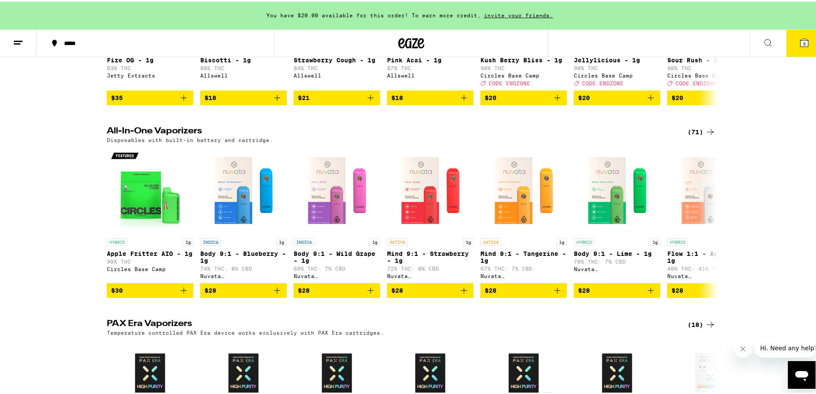
click at [688, 135] on div "(71)" at bounding box center [702, 130] width 28 height 10
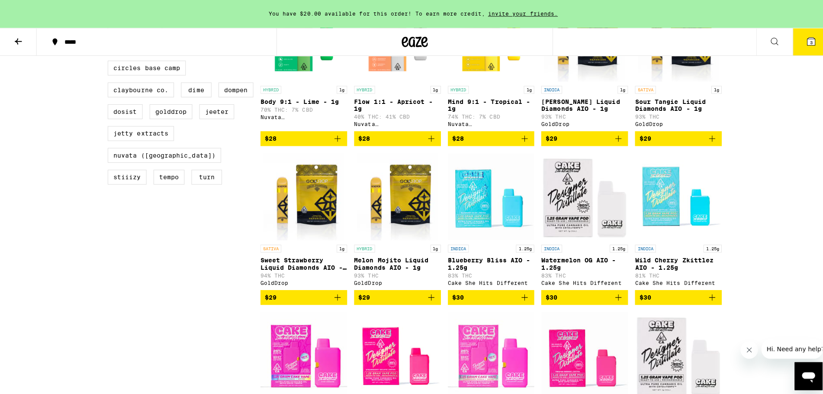
scroll to position [303, 0]
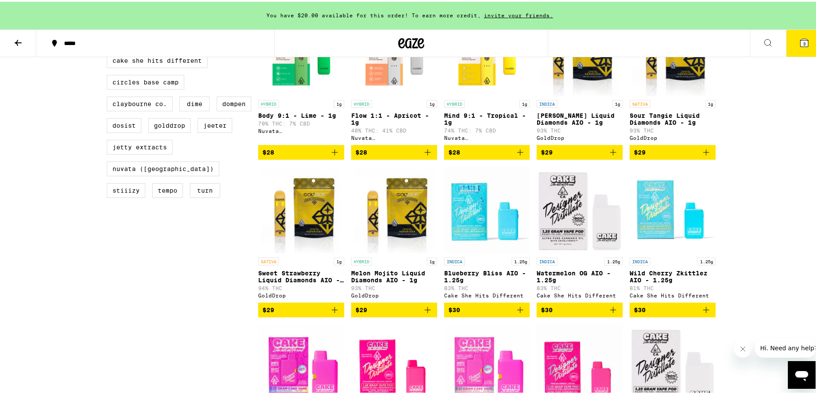
click at [389, 282] on p "Melon Mojito Liquid Diamonds AIO - 1g" at bounding box center [394, 275] width 86 height 14
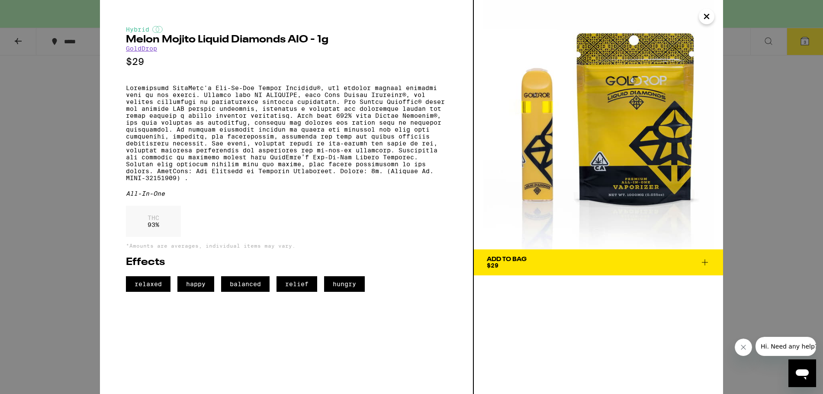
click at [702, 265] on icon at bounding box center [704, 262] width 10 height 10
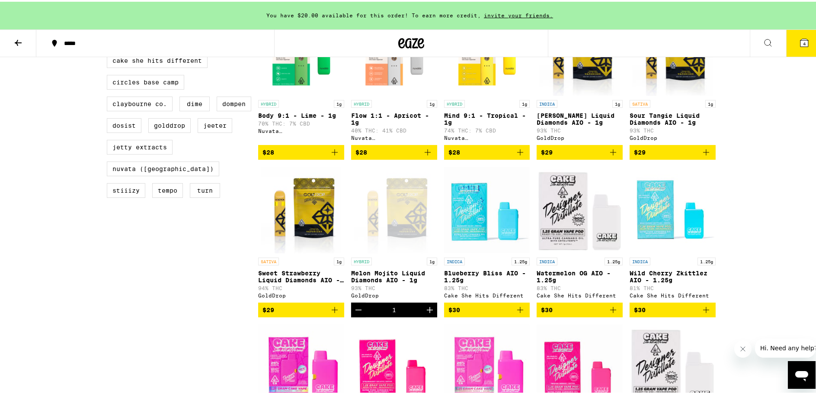
click at [792, 48] on button "4" at bounding box center [804, 41] width 36 height 27
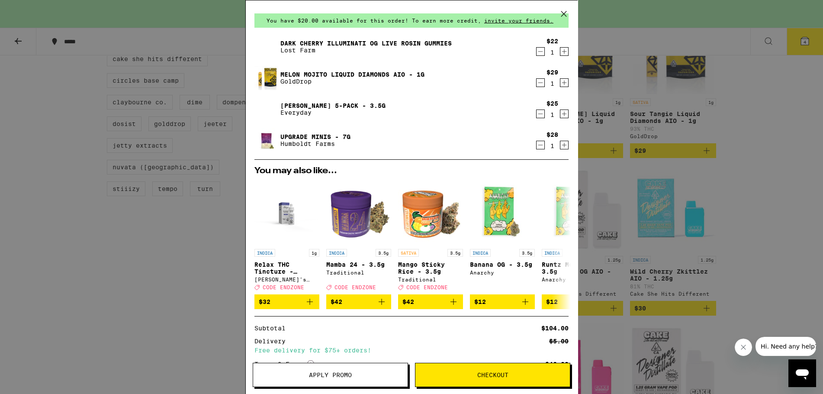
scroll to position [23, 0]
click at [536, 51] on icon "Decrement" at bounding box center [540, 52] width 8 height 10
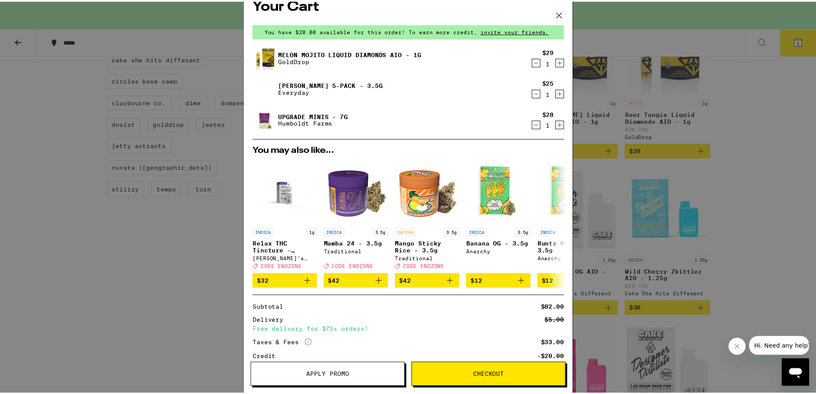
scroll to position [0, 0]
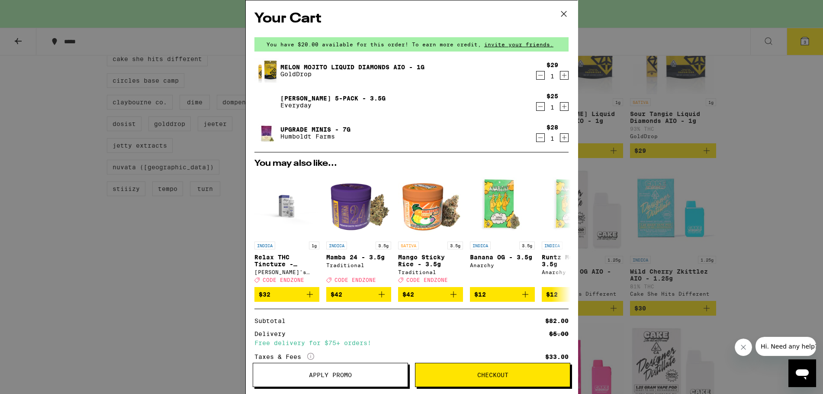
click at [562, 13] on icon at bounding box center [563, 13] width 13 height 13
